Goal: Task Accomplishment & Management: Use online tool/utility

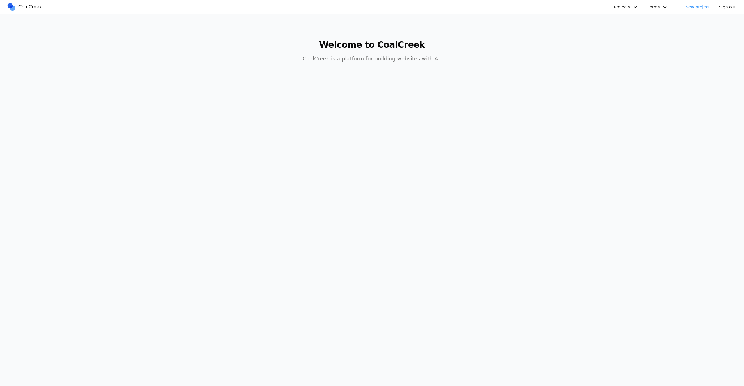
click at [625, 9] on button "Projects" at bounding box center [626, 7] width 31 height 9
click at [625, 23] on link "Golftopia" at bounding box center [642, 20] width 54 height 10
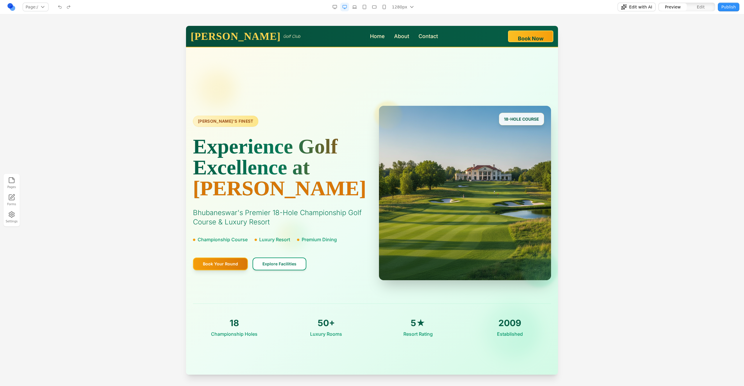
click at [12, 5] on link at bounding box center [11, 7] width 9 height 9
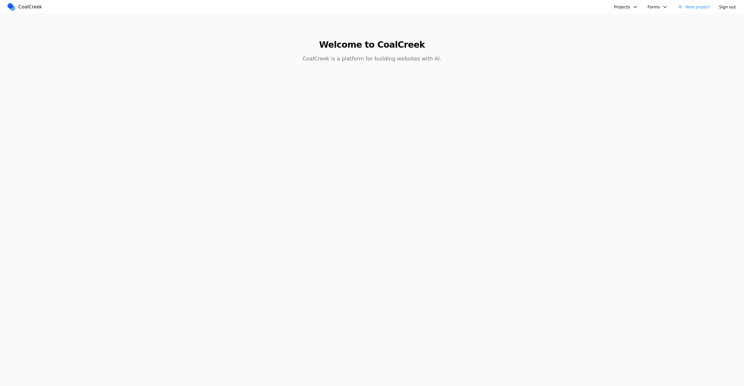
click at [626, 10] on button "Projects" at bounding box center [626, 7] width 31 height 9
click at [626, 16] on link "Golftopia" at bounding box center [642, 20] width 54 height 10
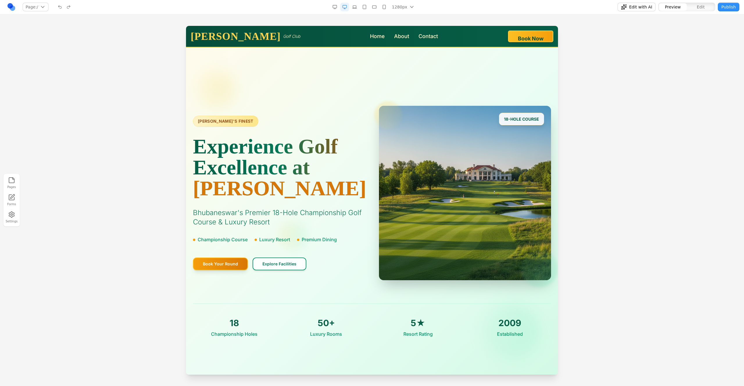
click at [157, 218] on div at bounding box center [372, 206] width 744 height 360
click at [394, 36] on link "About" at bounding box center [402, 36] width 16 height 8
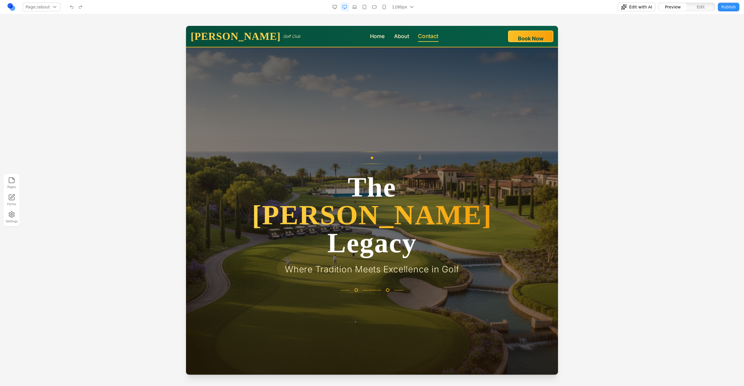
click at [418, 39] on link "Contact" at bounding box center [428, 36] width 20 height 8
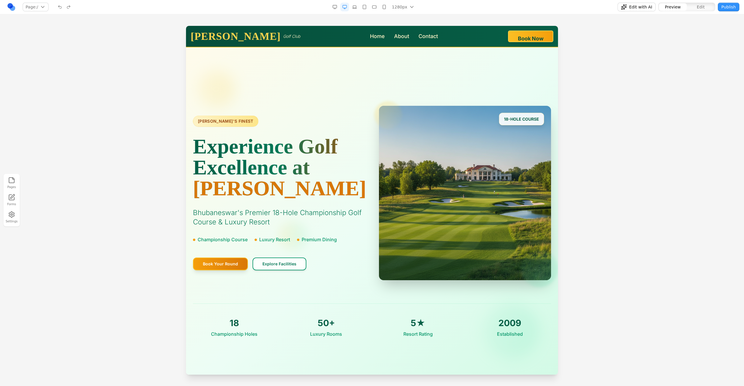
click at [9, 8] on link at bounding box center [11, 7] width 9 height 9
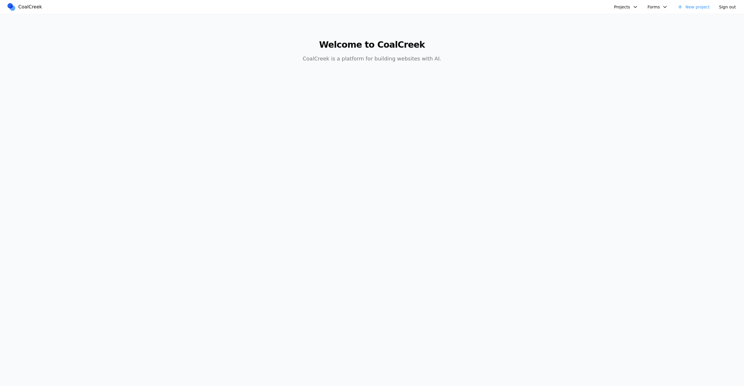
click at [619, 11] on nav "CoalCreek Projects Golftopia golf course test new mexican food site dsfsdf test…" at bounding box center [372, 7] width 744 height 14
click at [621, 10] on button "Projects" at bounding box center [626, 7] width 31 height 9
click at [626, 22] on link "Golftopia" at bounding box center [642, 20] width 54 height 10
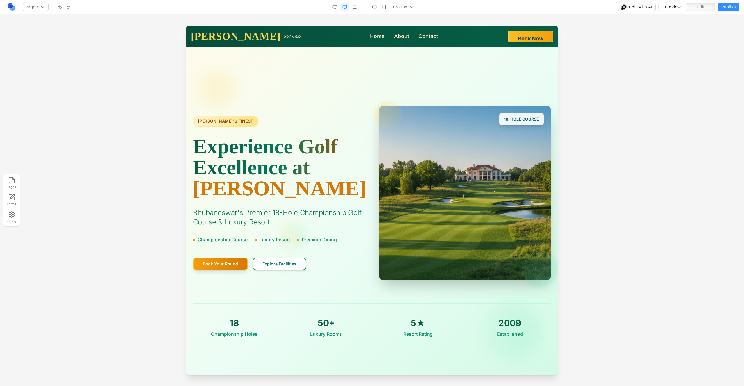
click at [612, 161] on div at bounding box center [372, 206] width 744 height 360
click at [153, 71] on div at bounding box center [372, 206] width 744 height 360
